Goal: Find specific page/section: Find specific page/section

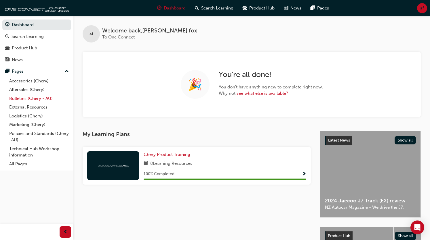
click at [23, 101] on link "Bulletins (Chery - AU)" at bounding box center [39, 98] width 64 height 9
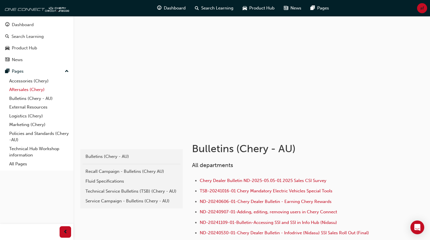
click at [20, 90] on link "Aftersales (Chery)" at bounding box center [39, 89] width 64 height 9
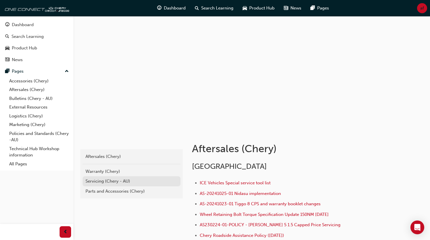
click at [108, 181] on div "Servicing (Chery - AU)" at bounding box center [131, 181] width 92 height 7
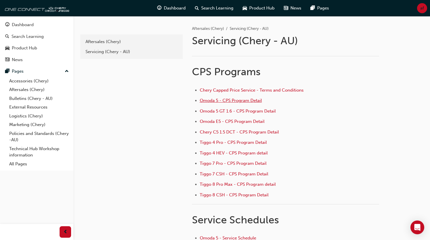
click at [225, 101] on span "Omoda 5 - CPS Program Detail" at bounding box center [231, 100] width 62 height 5
